Goal: Task Accomplishment & Management: Use online tool/utility

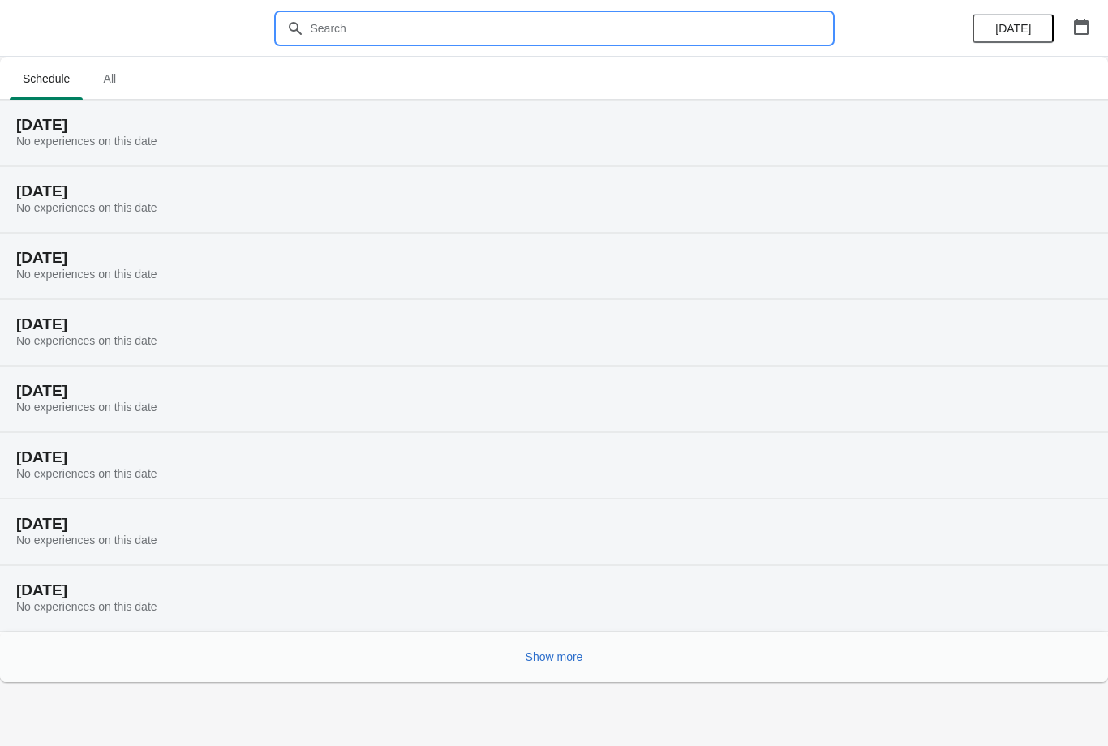
click at [452, 28] on input "text" at bounding box center [570, 28] width 521 height 29
type input "Collage"
click at [1019, 36] on button "[DATE]" at bounding box center [1012, 28] width 81 height 29
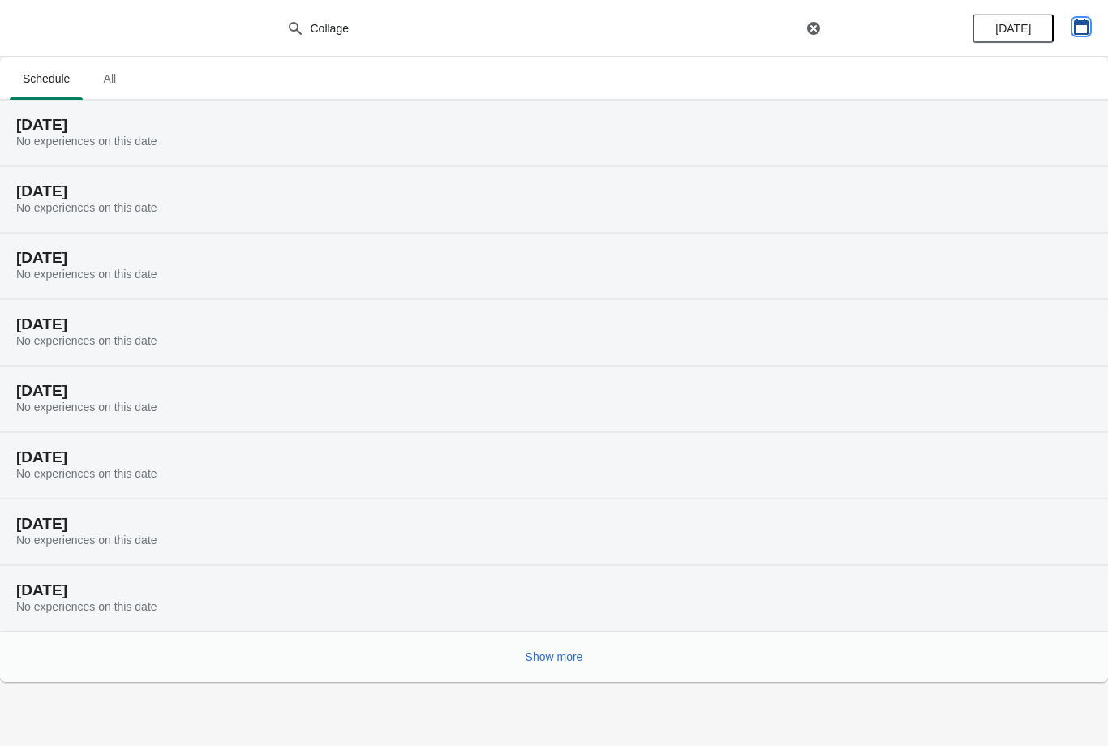
click at [1085, 22] on icon "button" at bounding box center [1080, 27] width 15 height 16
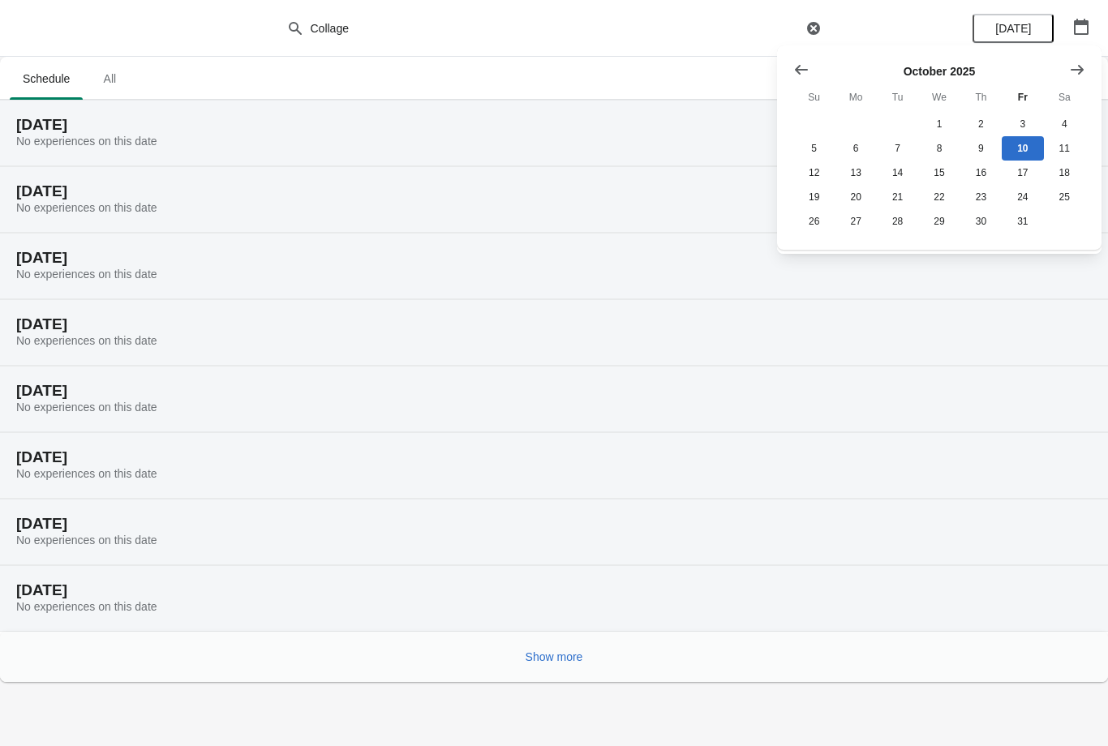
click at [1073, 76] on icon "Show next month, November 2025" at bounding box center [1077, 70] width 16 height 16
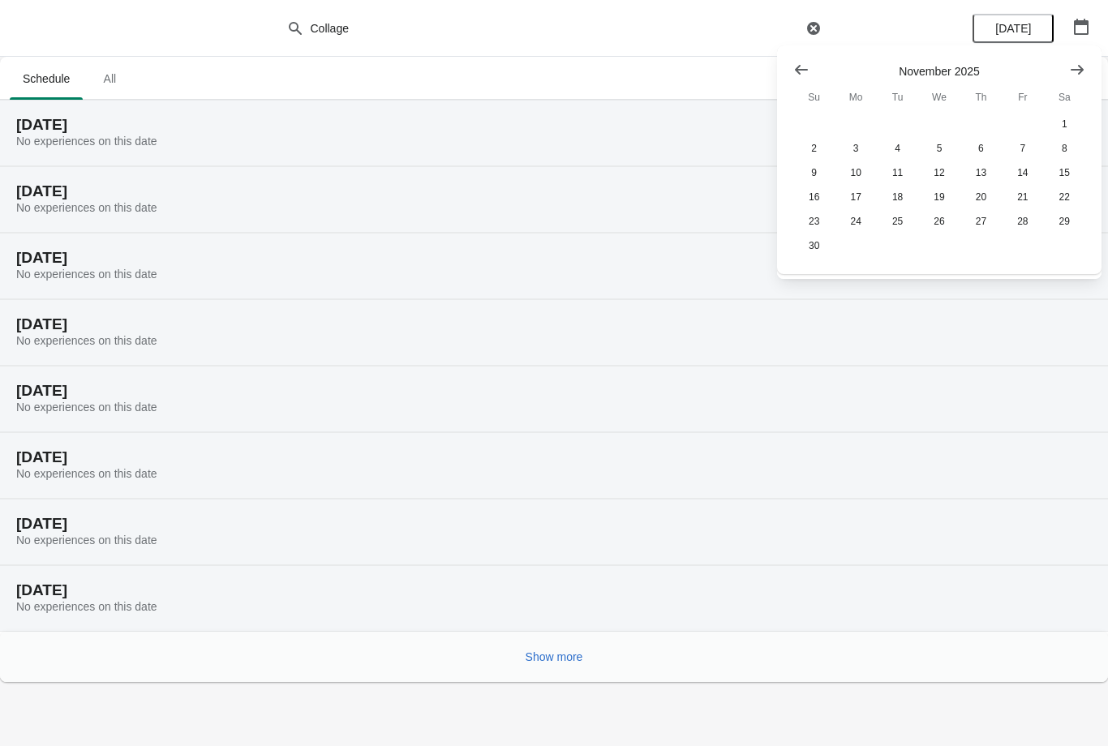
click at [1074, 80] on button "Show next month, December 2025" at bounding box center [1076, 69] width 29 height 29
click at [1073, 71] on icon "Show next month, January 2026" at bounding box center [1077, 70] width 16 height 16
click at [1082, 74] on icon "Show next month, February 2026" at bounding box center [1077, 70] width 16 height 16
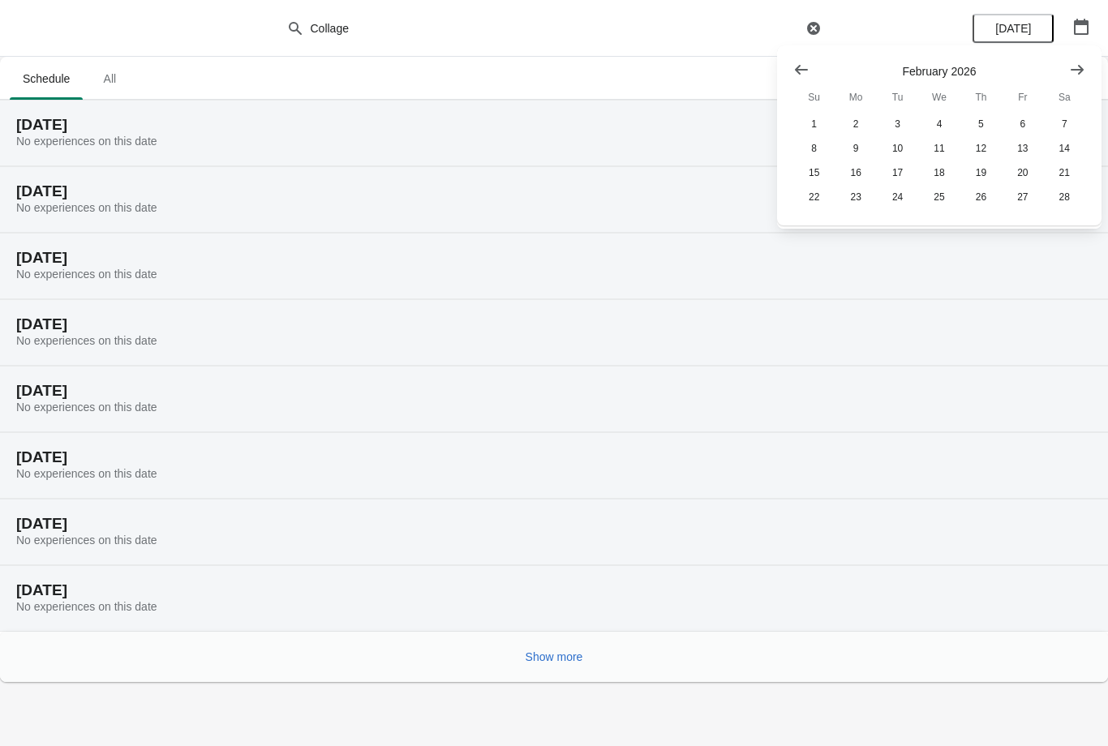
click at [1078, 69] on icon "Show next month, March 2026" at bounding box center [1076, 69] width 13 height 10
click at [1079, 67] on icon "Show next month, April 2026" at bounding box center [1077, 70] width 16 height 16
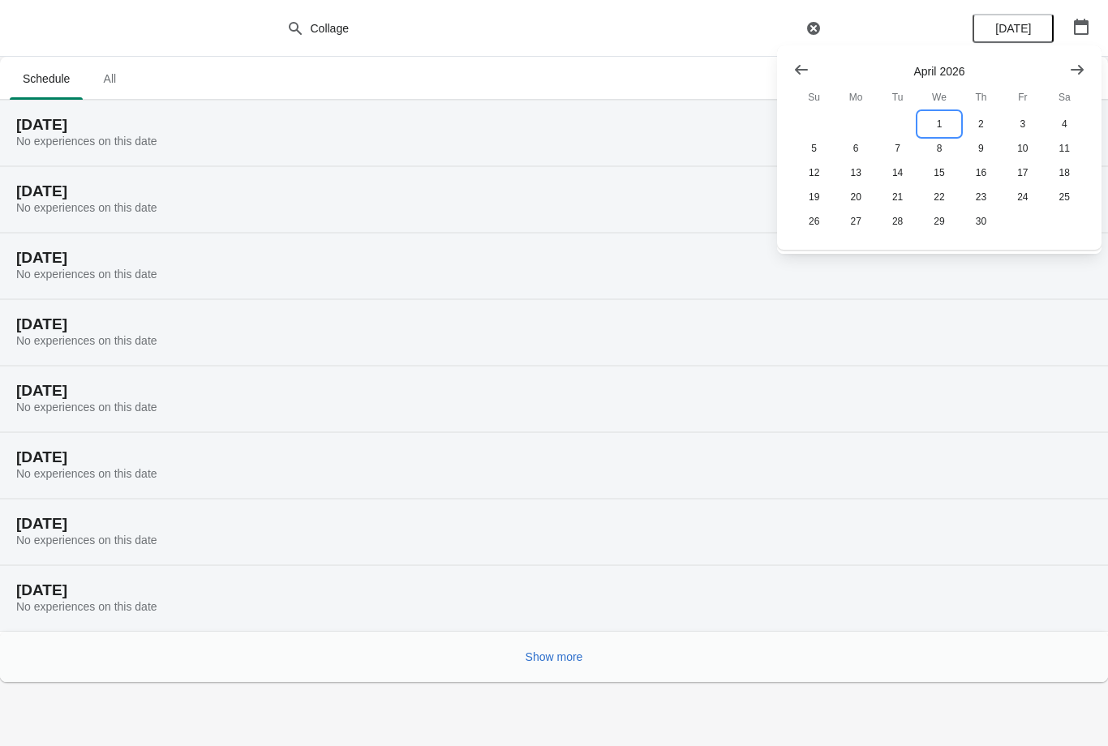
click at [946, 119] on button "1" at bounding box center [938, 124] width 41 height 24
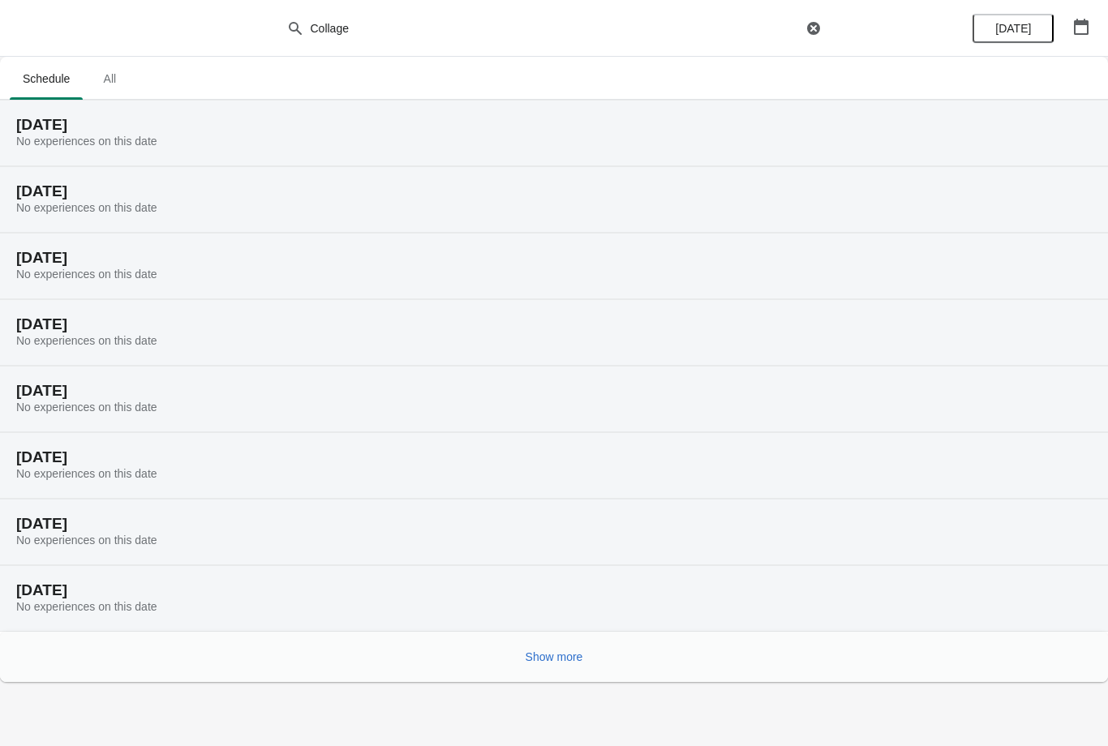
click at [560, 650] on span "Show more" at bounding box center [554, 656] width 58 height 13
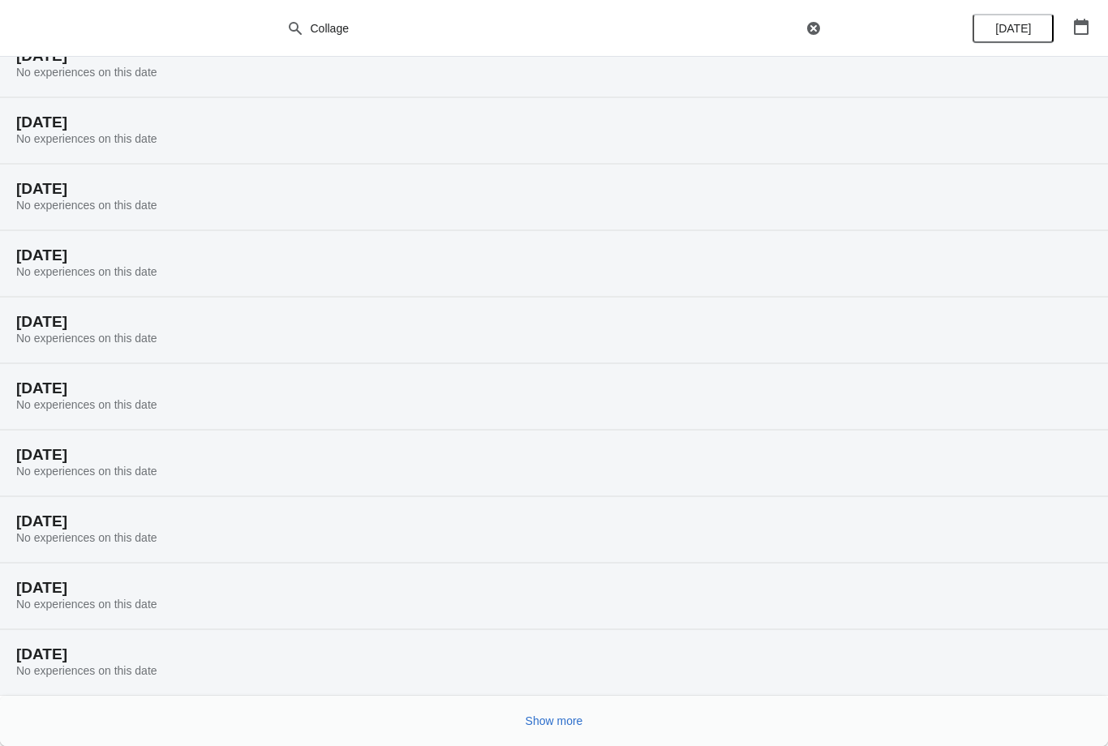
scroll to position [468, 0]
click at [564, 719] on span "Show more" at bounding box center [554, 720] width 58 height 13
click at [562, 719] on span "Show more" at bounding box center [554, 720] width 58 height 13
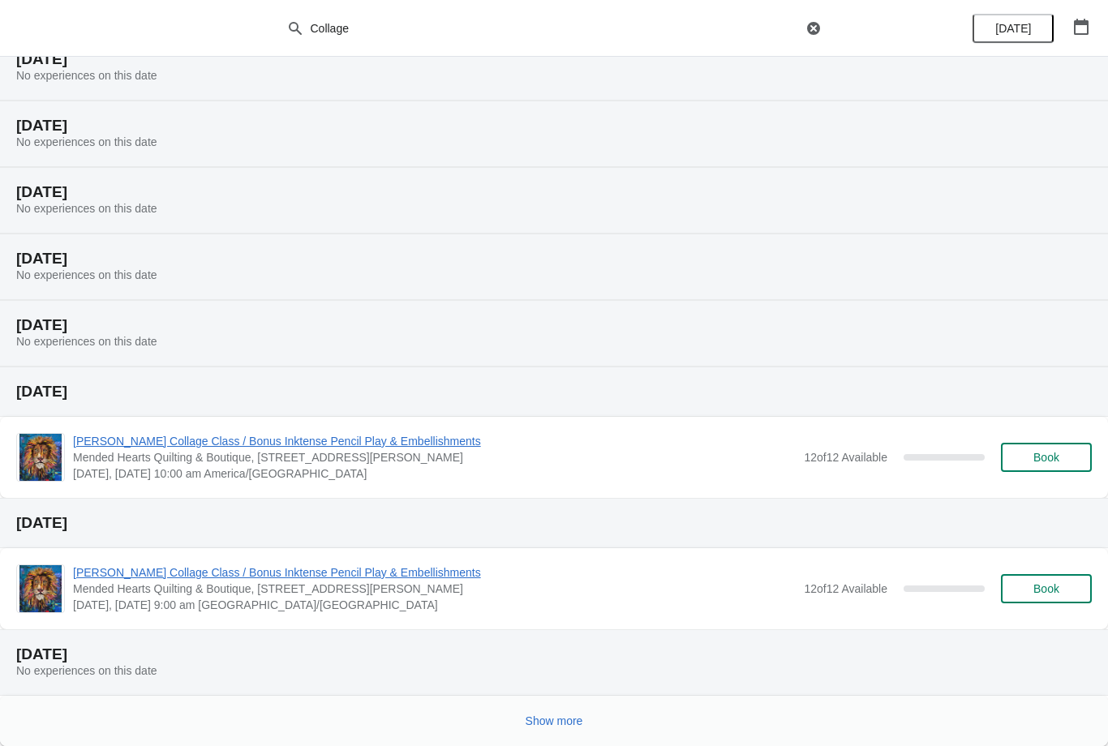
scroll to position [1661, 0]
click at [1091, 9] on div "[DATE]" at bounding box center [1030, 28] width 154 height 57
click at [1078, 19] on icon "button" at bounding box center [1081, 27] width 16 height 16
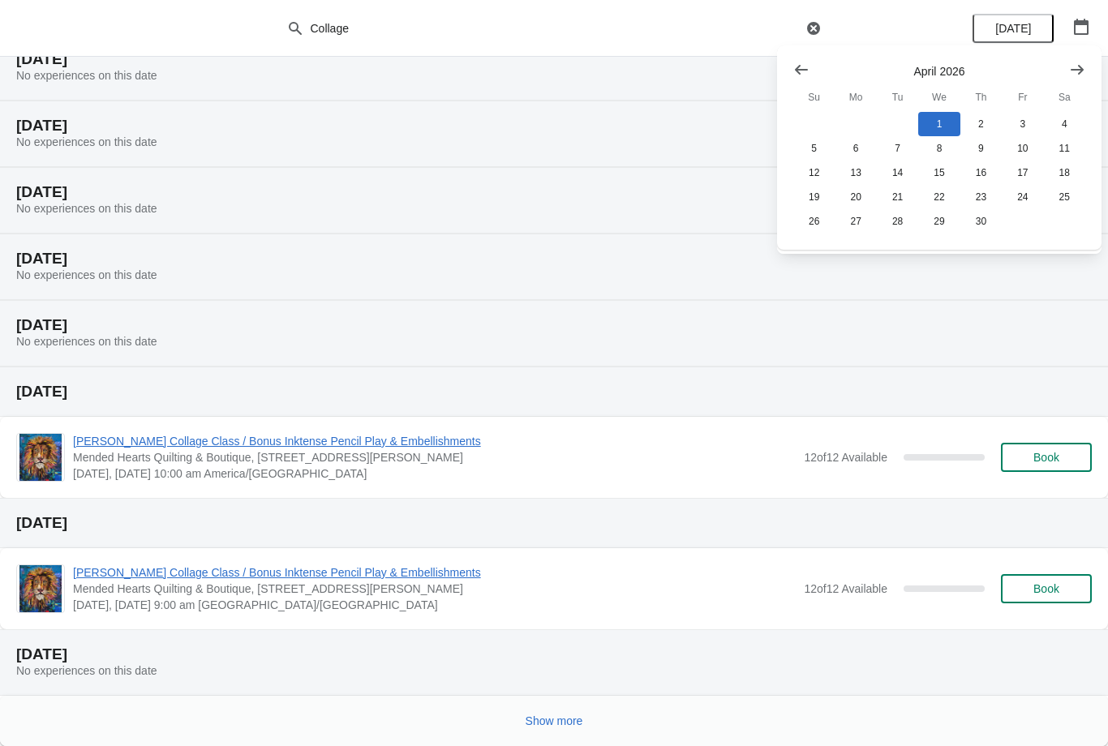
click at [1073, 68] on icon "Show next month, May 2026" at bounding box center [1077, 70] width 16 height 16
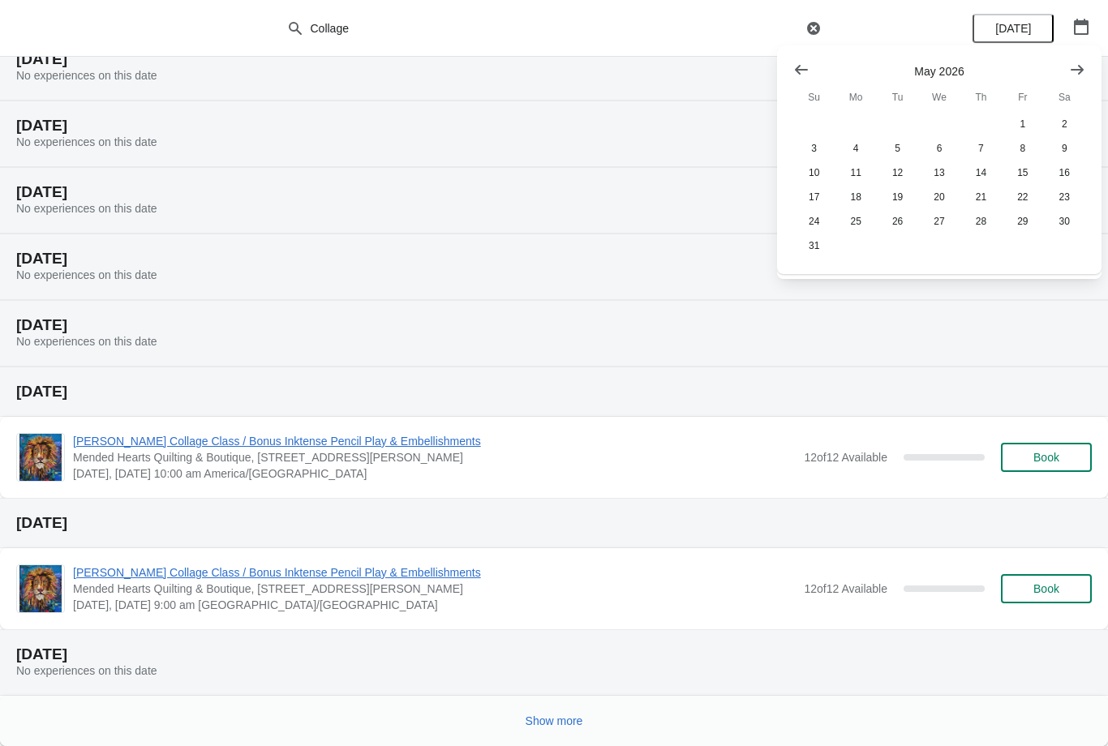
click at [1072, 66] on icon "Show next month, June 2026" at bounding box center [1077, 70] width 16 height 16
click at [1080, 70] on icon "Show next month, July 2026" at bounding box center [1076, 69] width 13 height 10
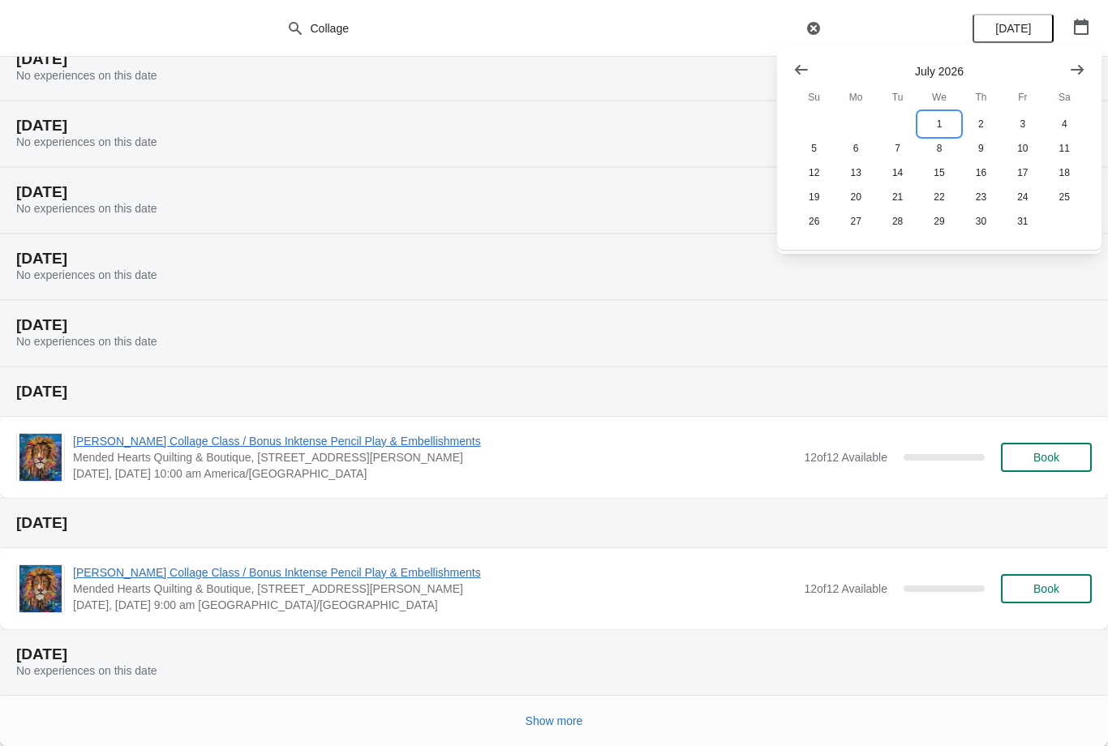
click at [939, 122] on button "1" at bounding box center [938, 124] width 41 height 24
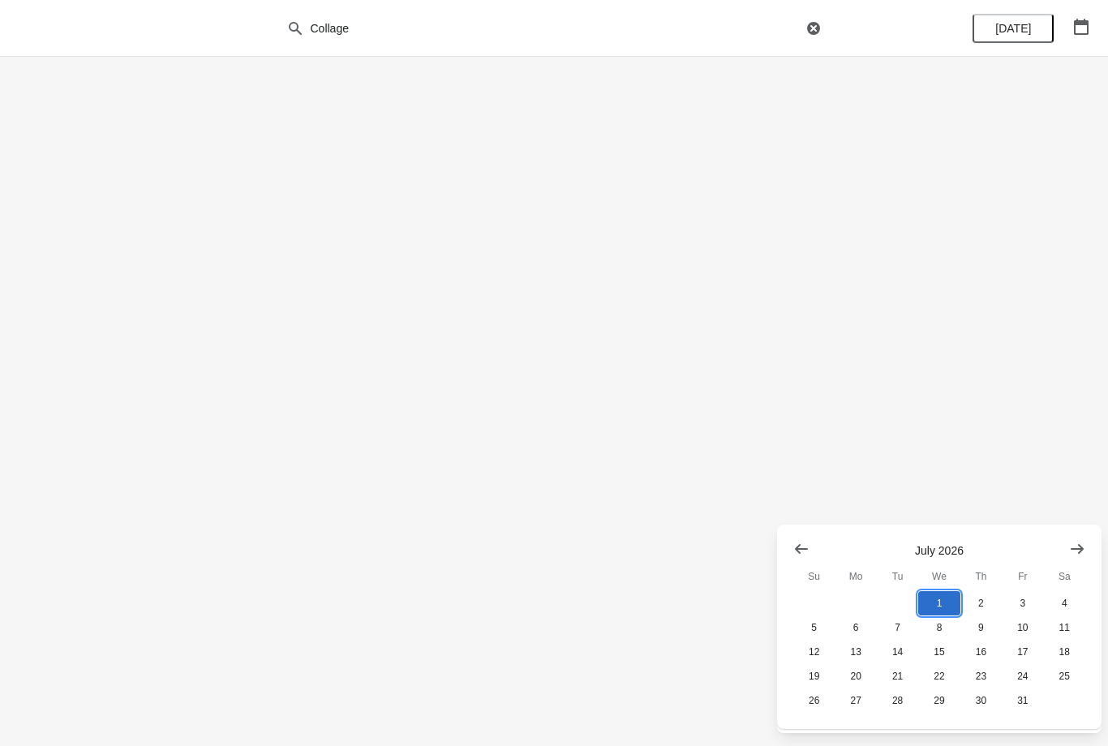
scroll to position [0, 0]
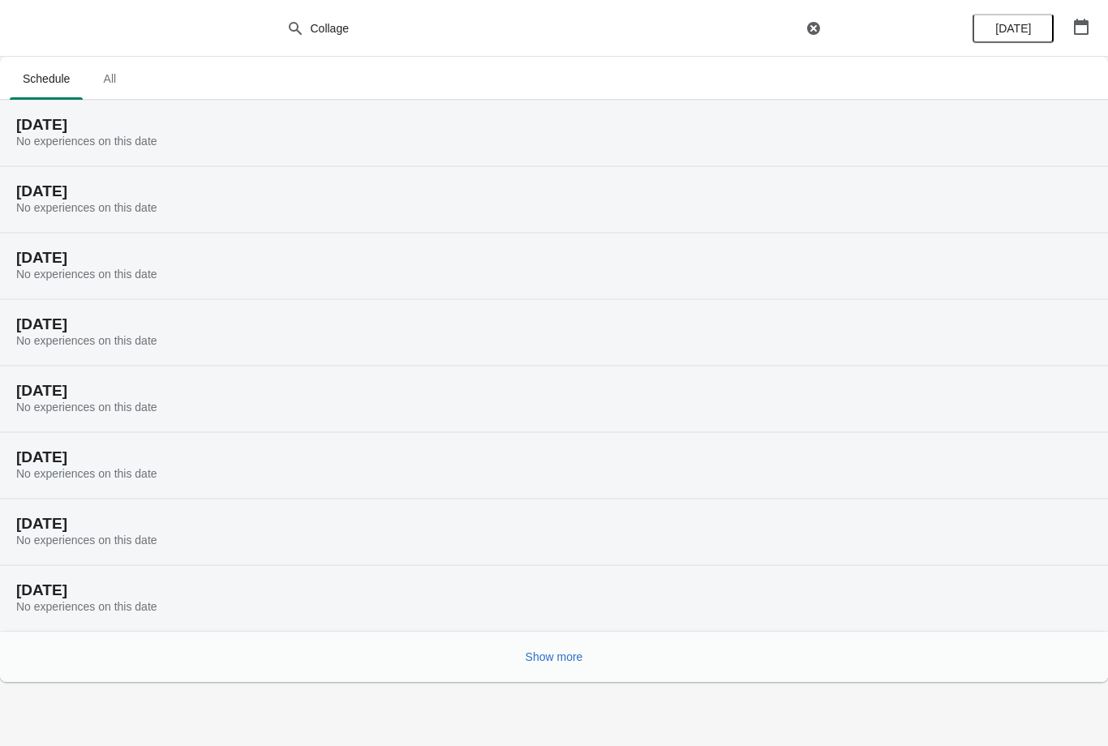
click at [551, 657] on span "Show more" at bounding box center [554, 656] width 58 height 13
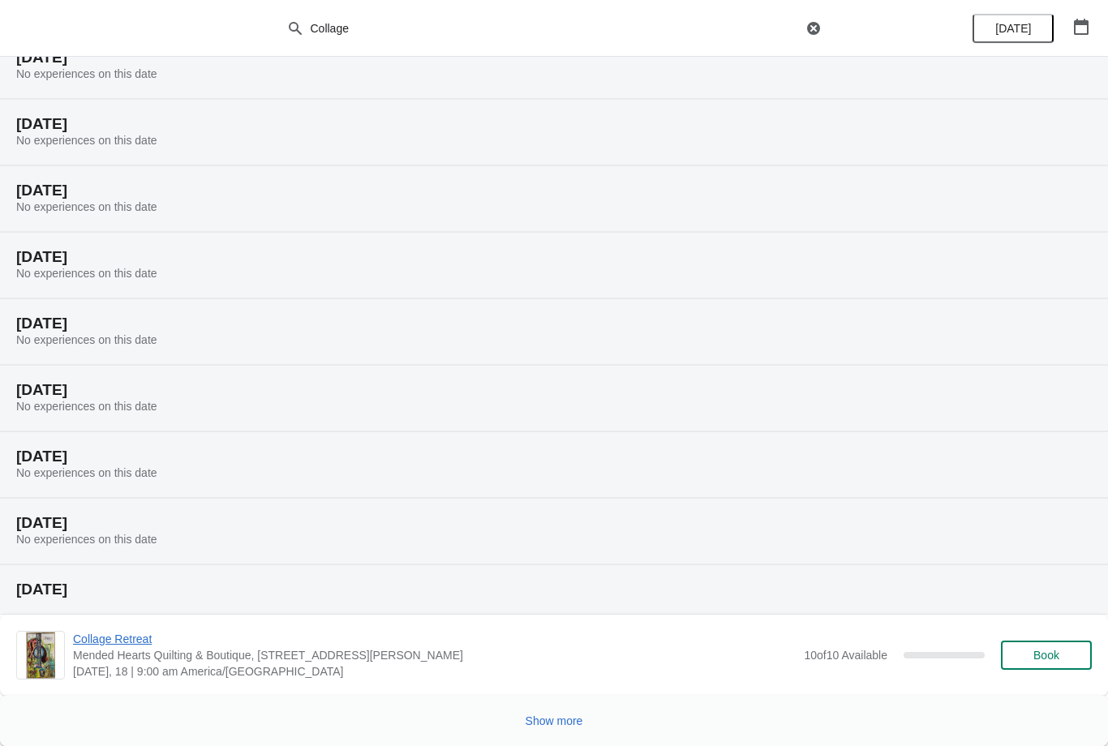
scroll to position [533, 0]
click at [566, 709] on button "Show more" at bounding box center [554, 720] width 71 height 29
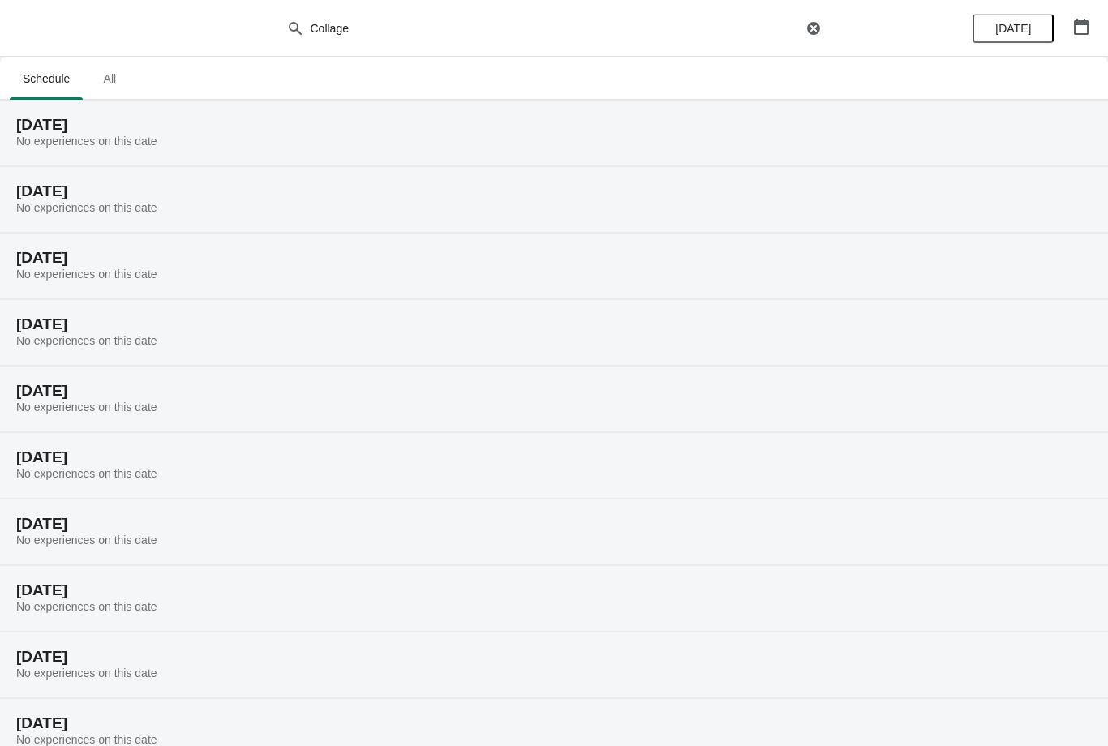
scroll to position [0, 0]
click at [1084, 15] on button "button" at bounding box center [1080, 26] width 29 height 29
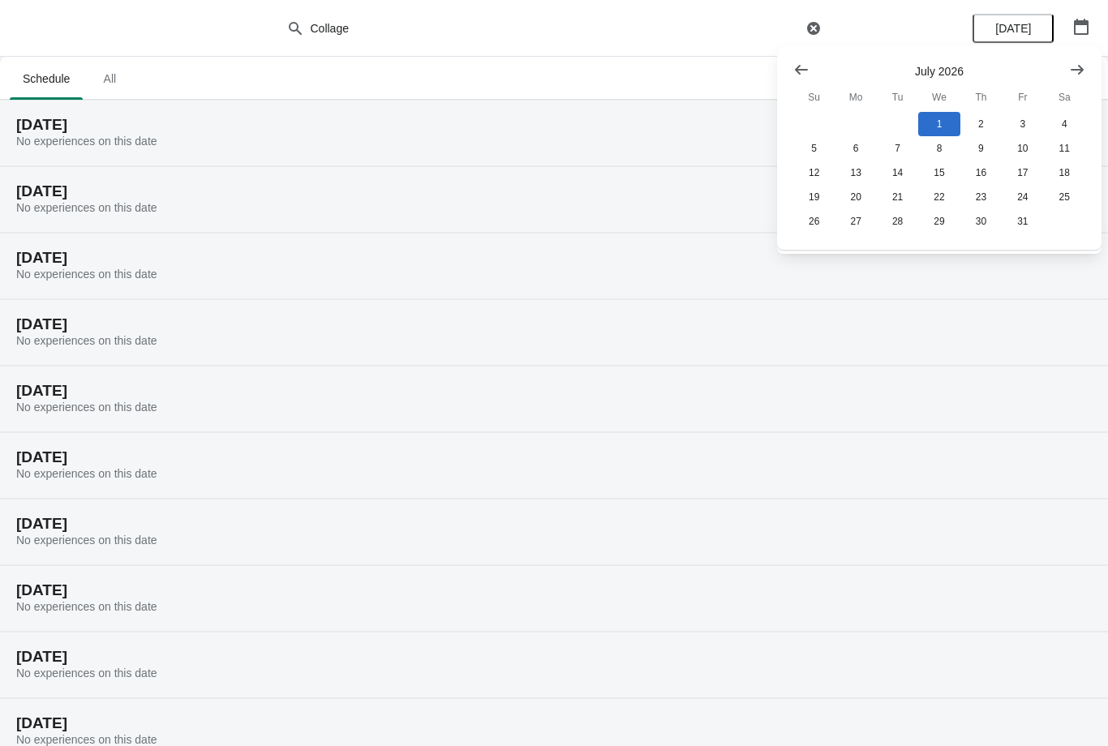
click at [787, 75] on button "Show previous month, June 2026" at bounding box center [800, 69] width 29 height 29
click at [799, 62] on icon "Show previous month, May 2026" at bounding box center [801, 70] width 16 height 16
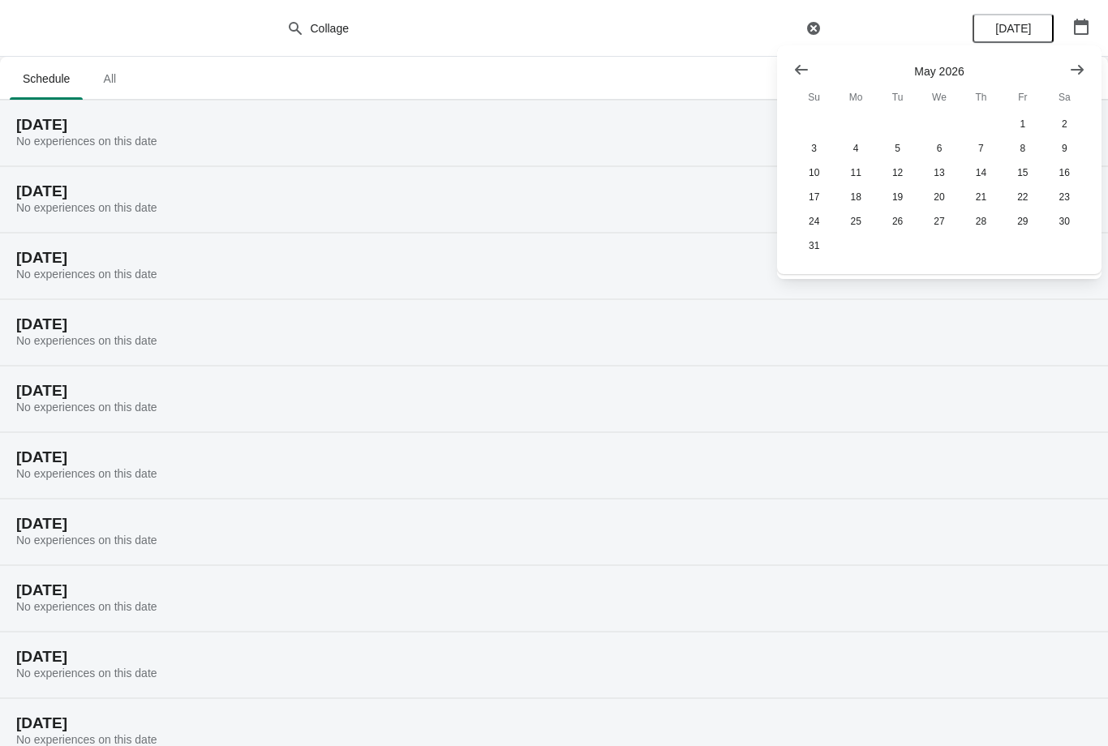
click at [792, 64] on button "Show previous month, April 2026" at bounding box center [800, 69] width 29 height 29
click at [952, 76] on div at bounding box center [939, 70] width 292 height 16
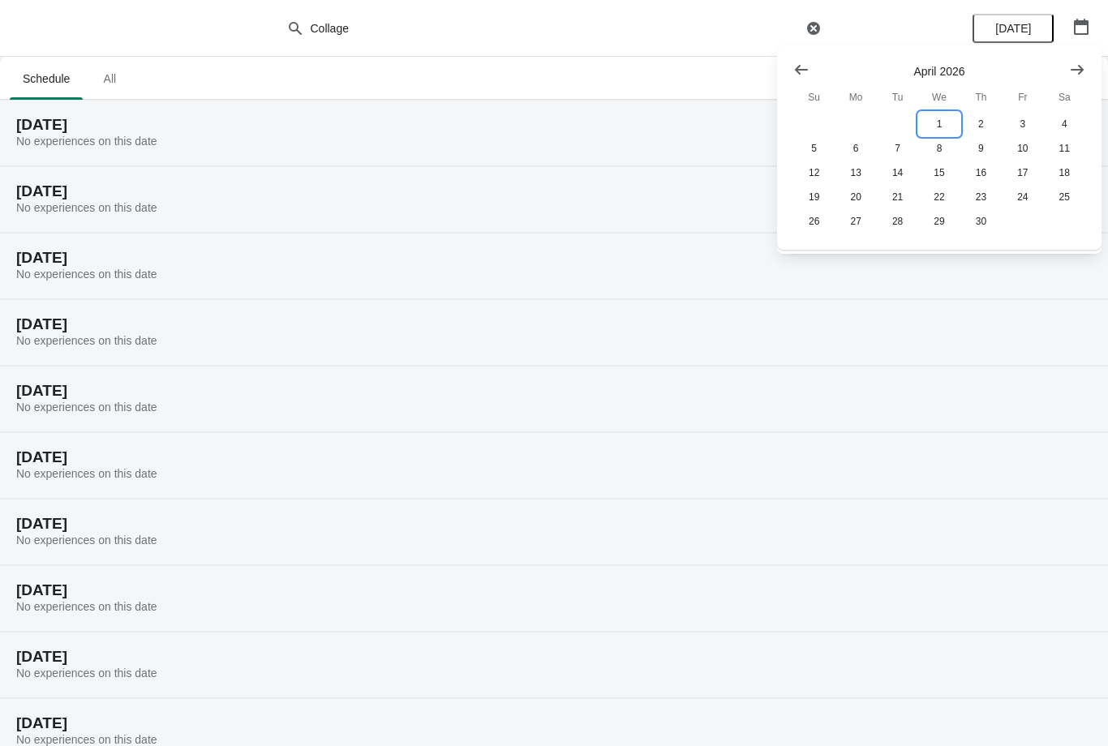
click at [942, 124] on button "1" at bounding box center [938, 124] width 41 height 24
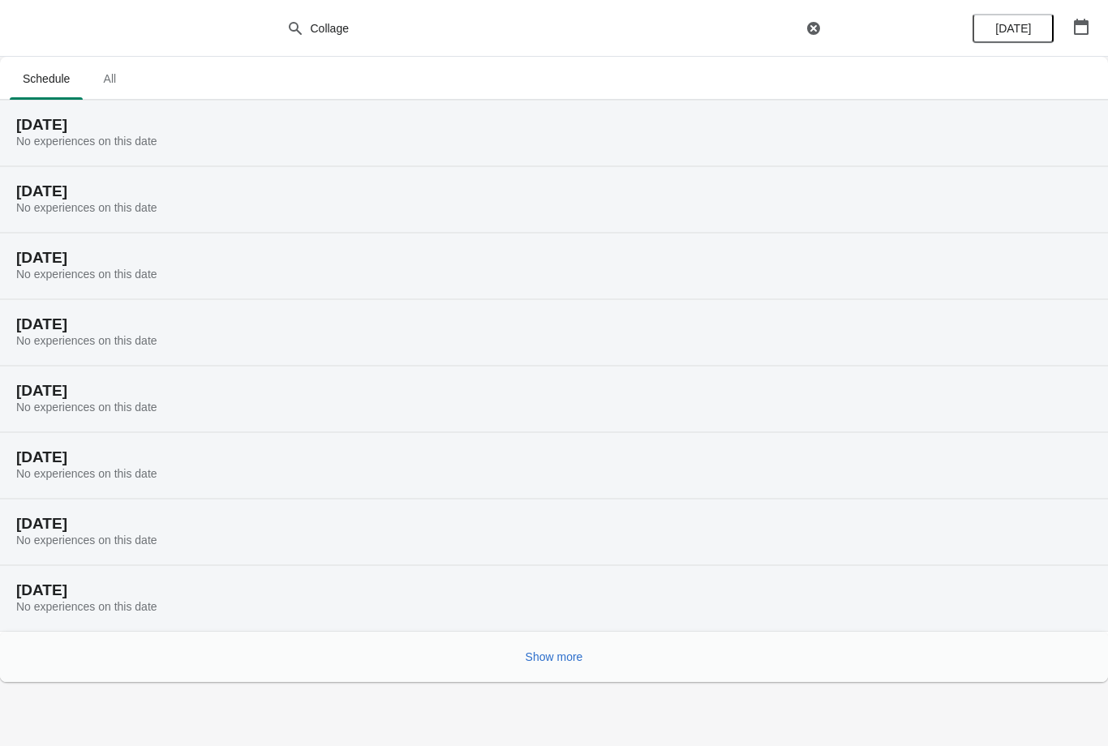
click at [1025, 22] on span "[DATE]" at bounding box center [1013, 28] width 36 height 13
click at [1087, 21] on icon "button" at bounding box center [1080, 27] width 15 height 16
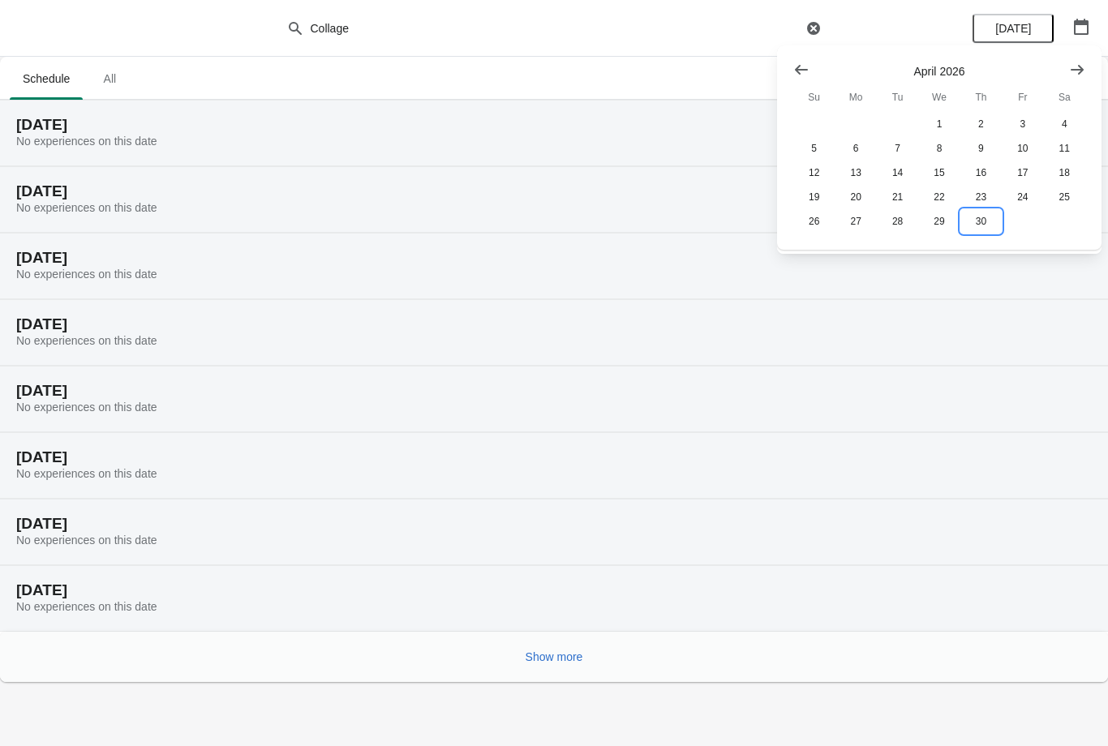
click at [980, 221] on button "30" at bounding box center [980, 221] width 41 height 24
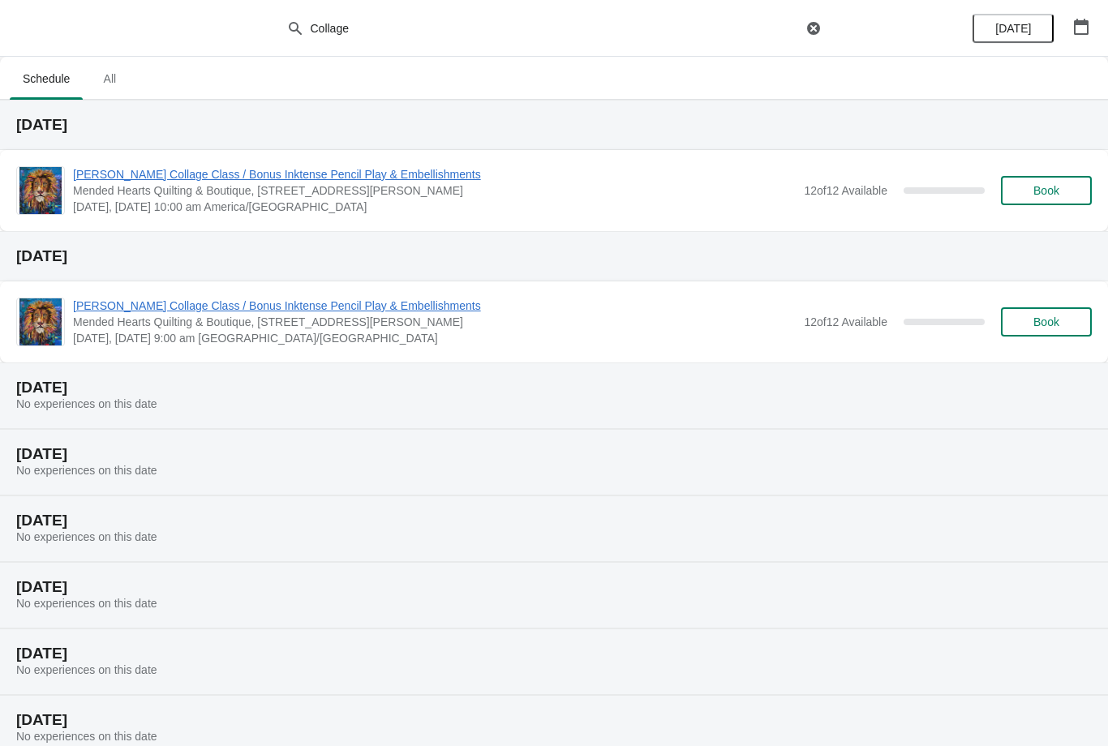
click at [383, 169] on span "[PERSON_NAME] Collage Class / Bonus Inktense Pencil Play & Embellishments" at bounding box center [434, 174] width 722 height 16
